Goal: Complete application form

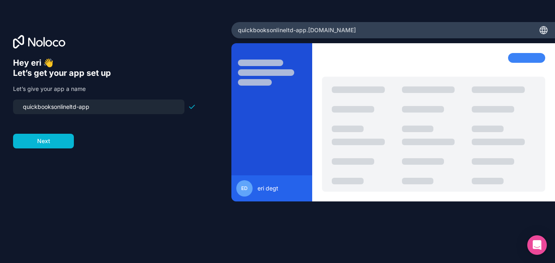
drag, startPoint x: 96, startPoint y: 107, endPoint x: 23, endPoint y: 111, distance: 73.2
click at [23, 111] on input "quickbooksonlineltd-app" at bounding box center [99, 106] width 162 height 11
click at [103, 102] on div "abp" at bounding box center [98, 107] width 171 height 15
click at [100, 106] on input "abp" at bounding box center [99, 106] width 162 height 11
type input "a"
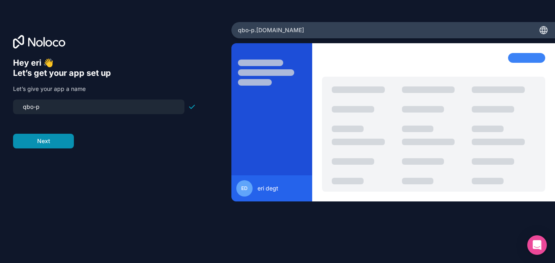
type input "qbo-p"
click at [66, 142] on button "Next" at bounding box center [43, 141] width 61 height 15
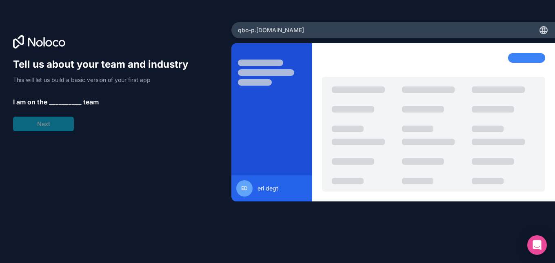
click at [63, 99] on span "__________" at bounding box center [65, 102] width 33 height 10
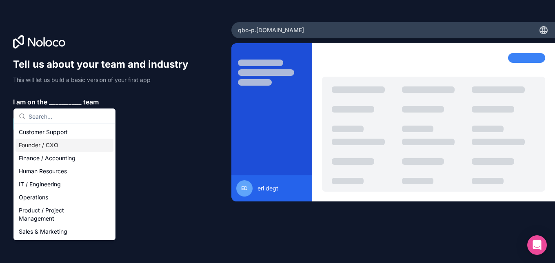
click at [54, 149] on div "Founder / CXO" at bounding box center [65, 145] width 98 height 13
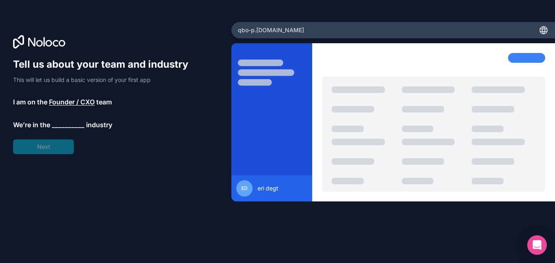
click at [65, 125] on span "__________" at bounding box center [68, 125] width 33 height 10
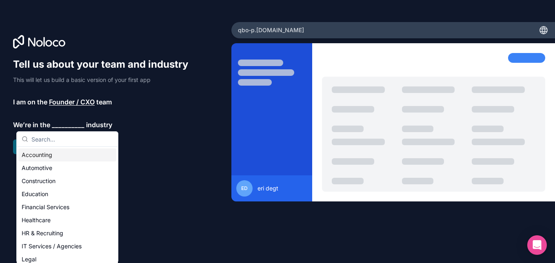
click at [56, 156] on div "Accounting" at bounding box center [67, 155] width 98 height 13
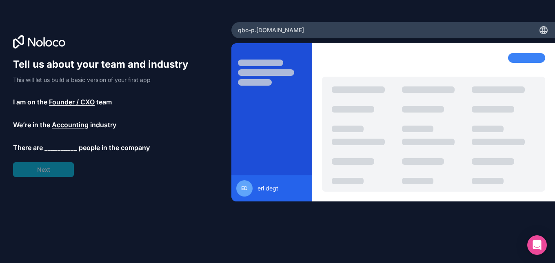
click at [62, 143] on span "__________" at bounding box center [61, 148] width 33 height 10
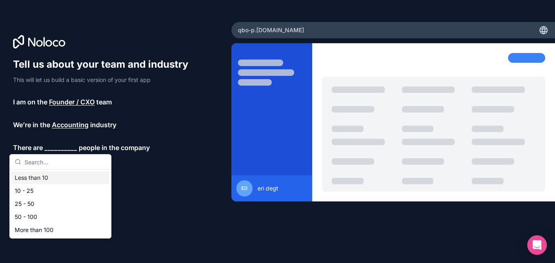
click at [47, 181] on div "Less than 10" at bounding box center [60, 177] width 98 height 13
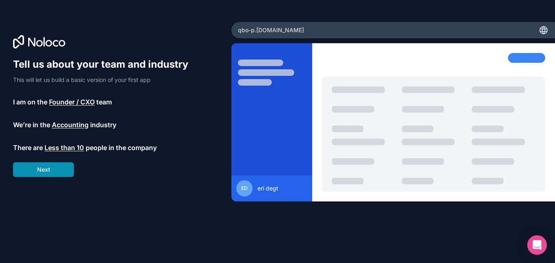
click at [51, 174] on button "Next" at bounding box center [43, 169] width 61 height 15
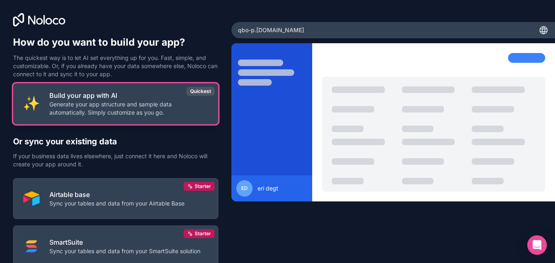
click at [156, 111] on p "Generate your app structure and sample data automatically. Simply customize as …" at bounding box center [128, 108] width 159 height 16
click at [198, 91] on div "Quickest" at bounding box center [201, 91] width 28 height 9
click at [137, 115] on p "Generate your app structure and sample data automatically. Simply customize as …" at bounding box center [128, 108] width 159 height 16
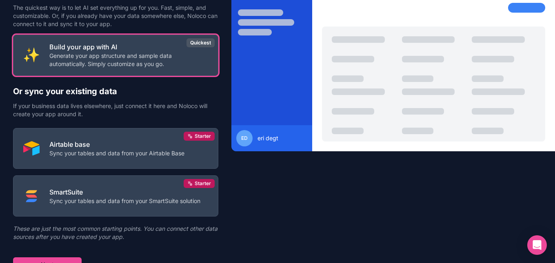
scroll to position [59, 0]
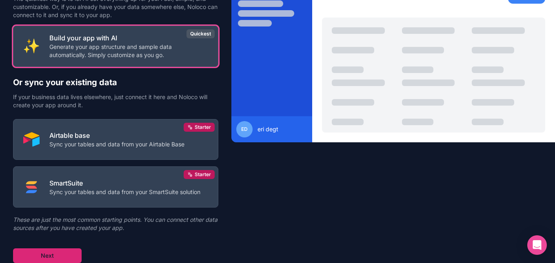
click at [67, 252] on button "Next" at bounding box center [47, 256] width 69 height 15
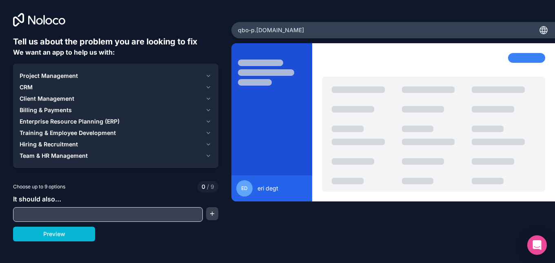
click at [103, 217] on input "text" at bounding box center [108, 214] width 186 height 11
type input "create payroll"
click at [87, 236] on button "Preview" at bounding box center [54, 234] width 82 height 15
click at [133, 76] on div "Project Management" at bounding box center [111, 76] width 183 height 8
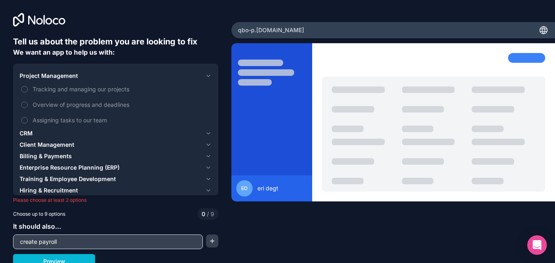
click at [131, 80] on div "Project Management" at bounding box center [111, 76] width 183 height 8
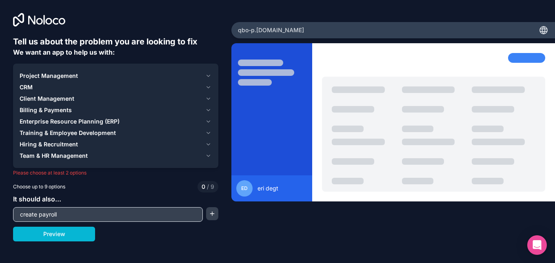
click at [104, 89] on div "CRM" at bounding box center [111, 87] width 183 height 8
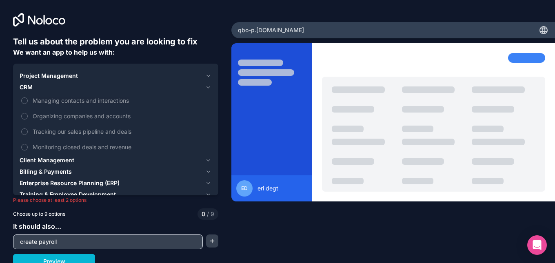
click at [104, 89] on div "CRM" at bounding box center [111, 87] width 183 height 8
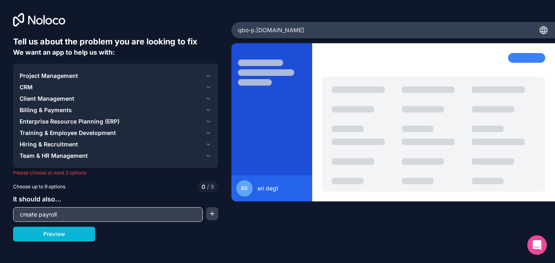
click at [89, 135] on span "Training & Employee Development" at bounding box center [68, 133] width 96 height 8
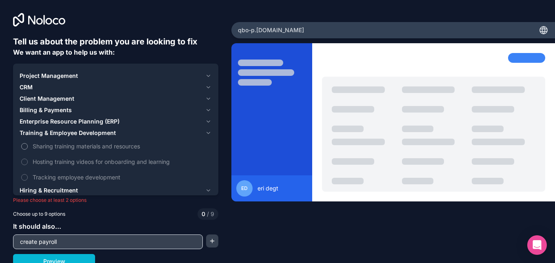
click at [47, 148] on span "Sharing training materials and resources" at bounding box center [122, 146] width 178 height 9
click at [28, 148] on button "Sharing training materials and resources" at bounding box center [24, 146] width 7 height 7
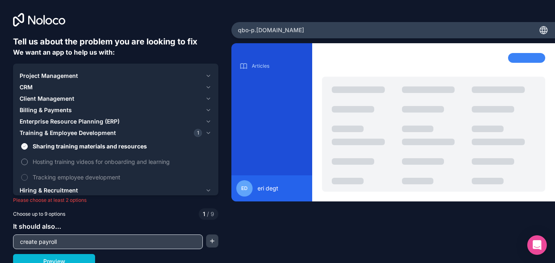
click at [46, 163] on span "Hosting training videos for onboarding and learning" at bounding box center [122, 162] width 178 height 9
click at [28, 163] on button "Hosting training videos for onboarding and learning" at bounding box center [24, 162] width 7 height 7
click at [45, 175] on span "Tracking employee development" at bounding box center [122, 177] width 178 height 9
click at [28, 175] on button "Tracking employee development" at bounding box center [24, 177] width 7 height 7
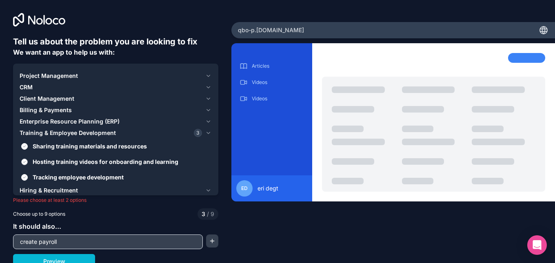
click at [49, 164] on span "Hosting training videos for onboarding and learning" at bounding box center [122, 162] width 178 height 9
click at [28, 164] on button "Hosting training videos for onboarding and learning" at bounding box center [24, 162] width 7 height 7
click at [67, 122] on span "Enterprise Resource Planning (ERP)" at bounding box center [70, 122] width 100 height 8
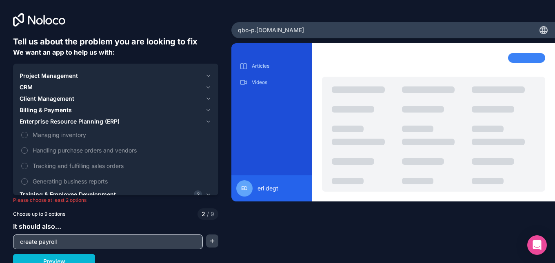
click at [30, 119] on span "Enterprise Resource Planning (ERP)" at bounding box center [70, 122] width 100 height 8
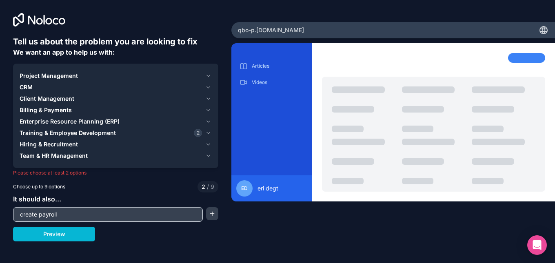
click at [33, 148] on span "Hiring & Recruitment" at bounding box center [49, 144] width 58 height 8
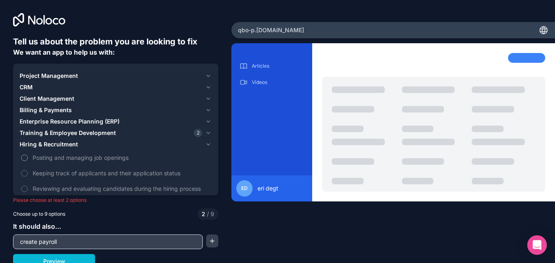
click at [27, 159] on button "Posting and managing job openings" at bounding box center [24, 158] width 7 height 7
drag, startPoint x: 24, startPoint y: 186, endPoint x: 24, endPoint y: 179, distance: 7.3
click at [24, 179] on div "Posting and managing job openings Keeping track of applicants and their applica…" at bounding box center [116, 181] width 192 height 62
click at [24, 173] on button "Keeping track of applicants and their application status" at bounding box center [24, 173] width 7 height 7
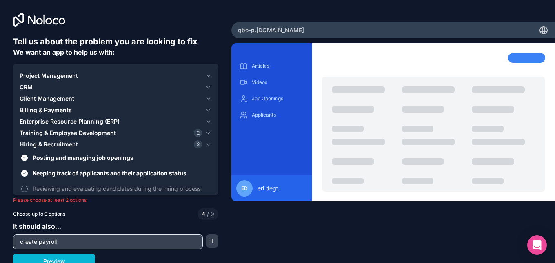
click at [25, 187] on button "Reviewing and evaluating candidates during the hiring process" at bounding box center [24, 189] width 7 height 7
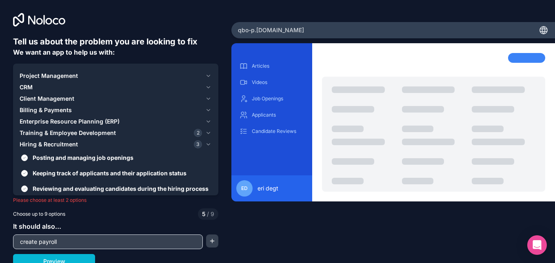
click at [54, 147] on span "Hiring & Recruitment" at bounding box center [49, 144] width 58 height 8
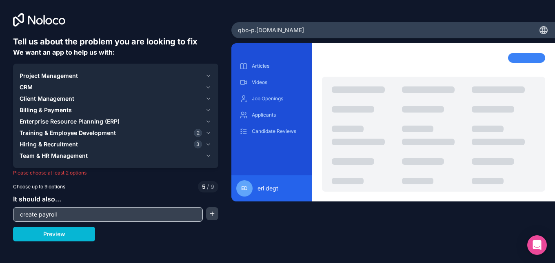
click at [53, 158] on span "Team & HR Management" at bounding box center [54, 156] width 68 height 8
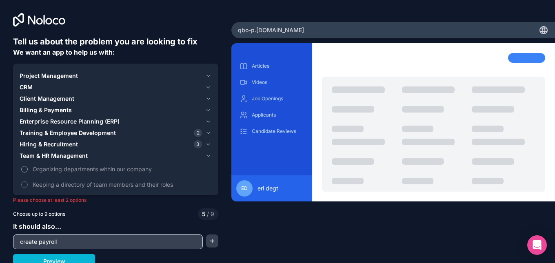
click at [23, 169] on button "Organizing departments within our company" at bounding box center [24, 169] width 7 height 7
click at [23, 183] on button "Keeping a directory of team members and their roles" at bounding box center [24, 185] width 7 height 7
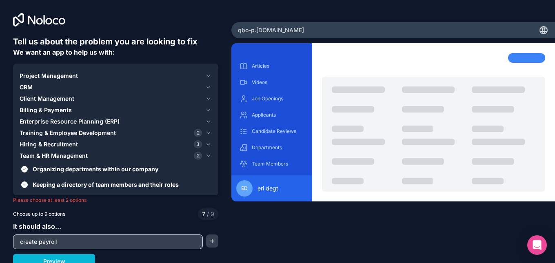
click at [115, 213] on div "Choose up to 9 options 7 / 9" at bounding box center [115, 214] width 205 height 11
click at [91, 136] on span "Training & Employee Development" at bounding box center [68, 133] width 96 height 8
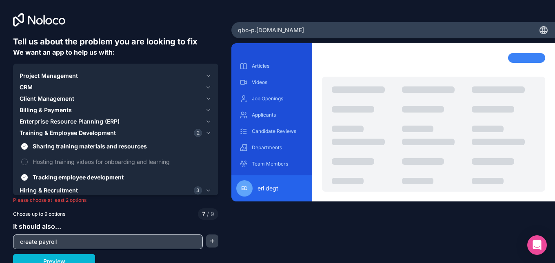
click at [67, 100] on span "Client Management" at bounding box center [47, 99] width 55 height 8
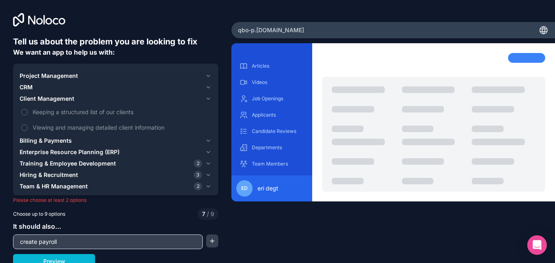
click at [67, 78] on span "Project Management" at bounding box center [49, 76] width 58 height 8
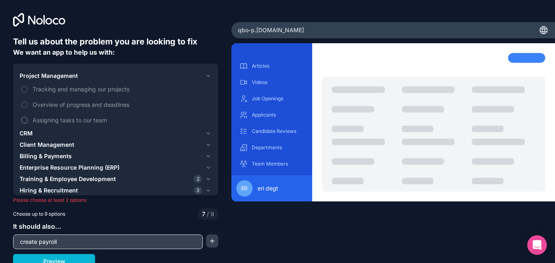
click at [71, 121] on span "Assigning tasks to our team" at bounding box center [122, 120] width 178 height 9
click at [28, 121] on button "Assigning tasks to our team" at bounding box center [24, 120] width 7 height 7
click at [77, 88] on span "Tracking and managing our projects" at bounding box center [122, 89] width 178 height 9
click at [28, 88] on button "Tracking and managing our projects" at bounding box center [24, 89] width 7 height 7
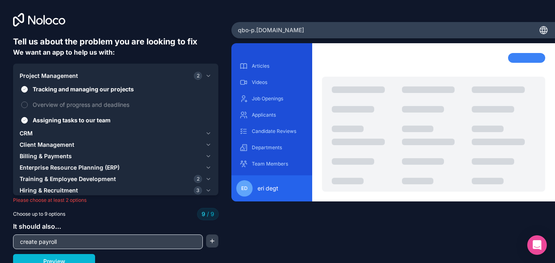
click at [138, 222] on div "It should also... create payroll" at bounding box center [115, 236] width 205 height 28
click at [215, 202] on p "Please choose at least 2 options" at bounding box center [115, 200] width 205 height 7
click at [114, 211] on div "Choose up to 9 options 9 / 9" at bounding box center [115, 214] width 205 height 11
click at [67, 260] on button "Preview" at bounding box center [54, 261] width 82 height 15
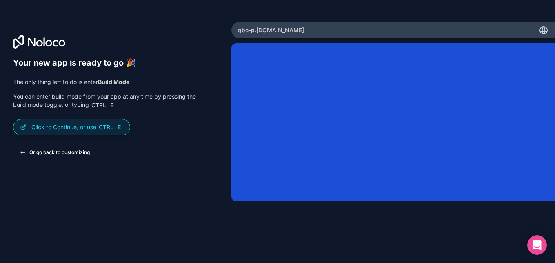
click at [82, 152] on button "Or go back to customizing" at bounding box center [54, 152] width 83 height 15
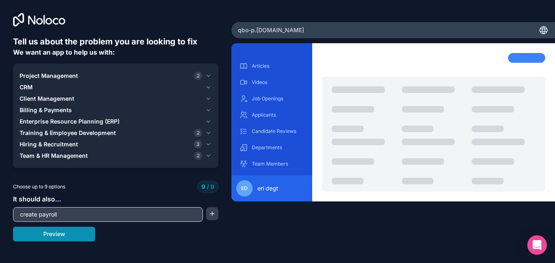
click at [72, 234] on button "Preview" at bounding box center [54, 234] width 82 height 15
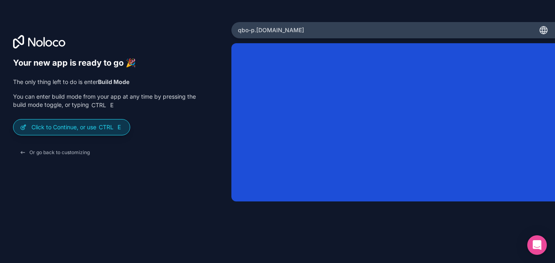
click at [76, 132] on div "Click to Continue, or use Ctrl E" at bounding box center [71, 128] width 116 height 16
click at [57, 129] on p "Click to Continue, or use Ctrl E" at bounding box center [77, 127] width 92 height 8
